Goal: Navigation & Orientation: Find specific page/section

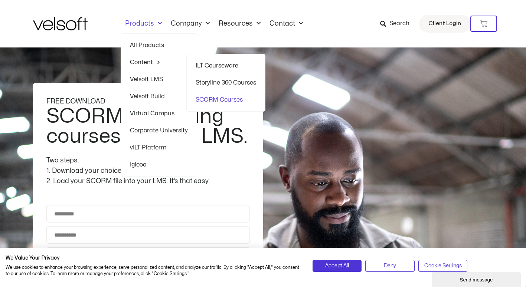
click at [213, 96] on link "SCORM Courses" at bounding box center [225, 99] width 60 height 17
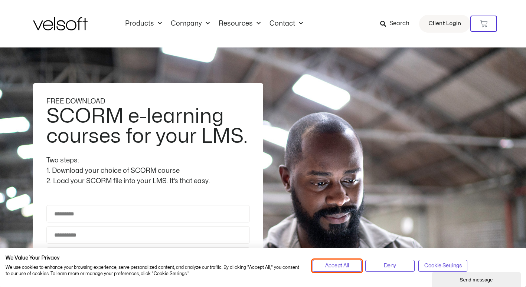
click at [343, 269] on span "Accept All" at bounding box center [337, 266] width 24 height 8
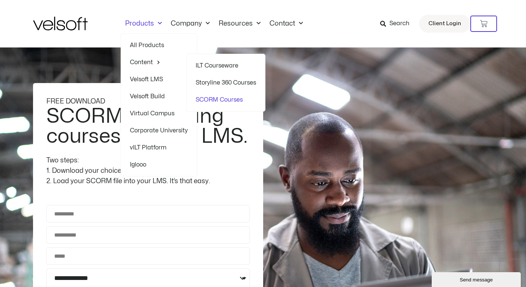
click at [208, 97] on link "SCORM Courses" at bounding box center [225, 99] width 60 height 17
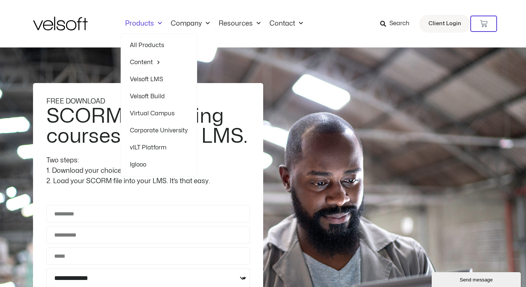
click at [138, 45] on link "All Products" at bounding box center [159, 45] width 58 height 17
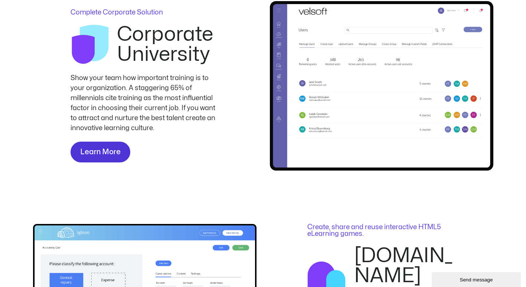
scroll to position [1409, 0]
